Goal: Check status

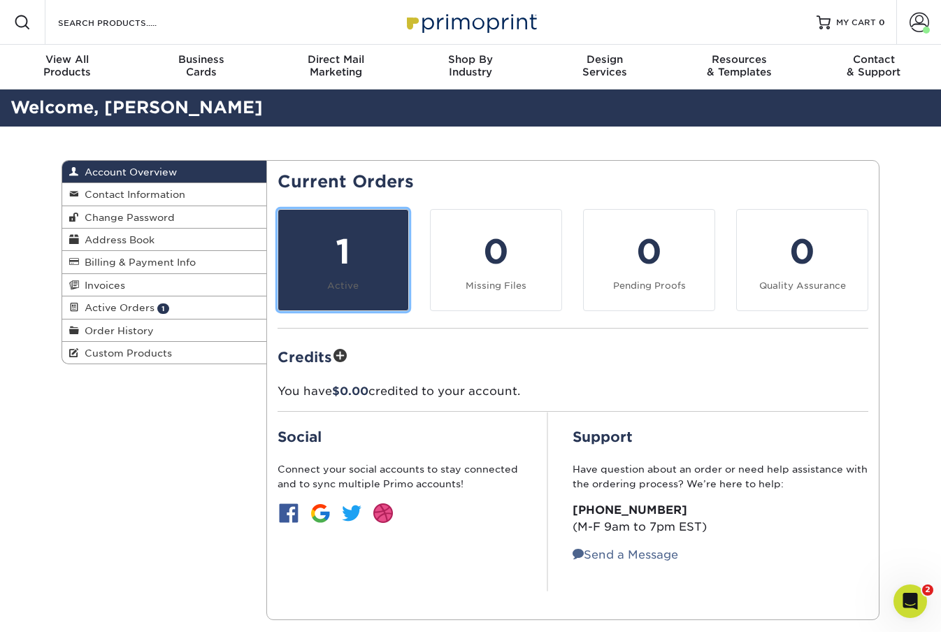
click at [359, 237] on div "1" at bounding box center [344, 252] width 114 height 50
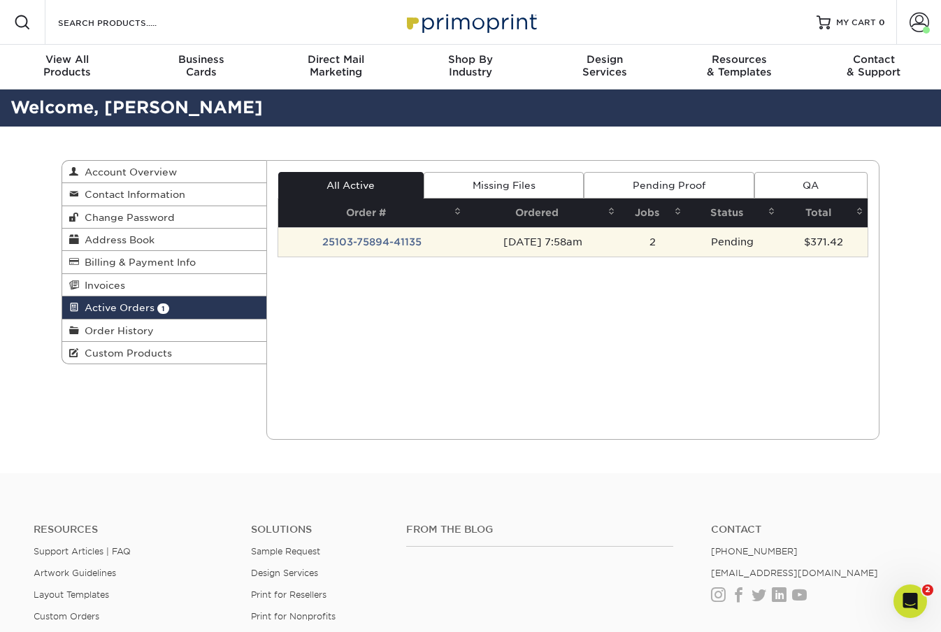
click at [758, 252] on td "Pending" at bounding box center [733, 241] width 94 height 29
